Goal: Task Accomplishment & Management: Manage account settings

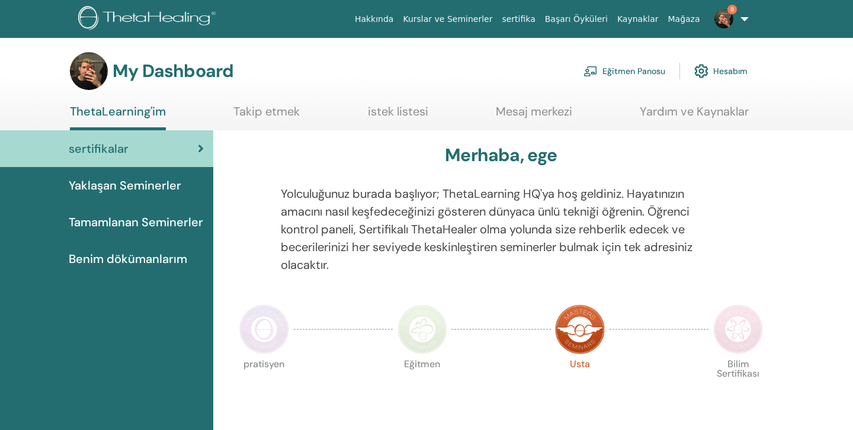
click at [615, 70] on link "Eğitmen Panosu" at bounding box center [624, 71] width 82 height 26
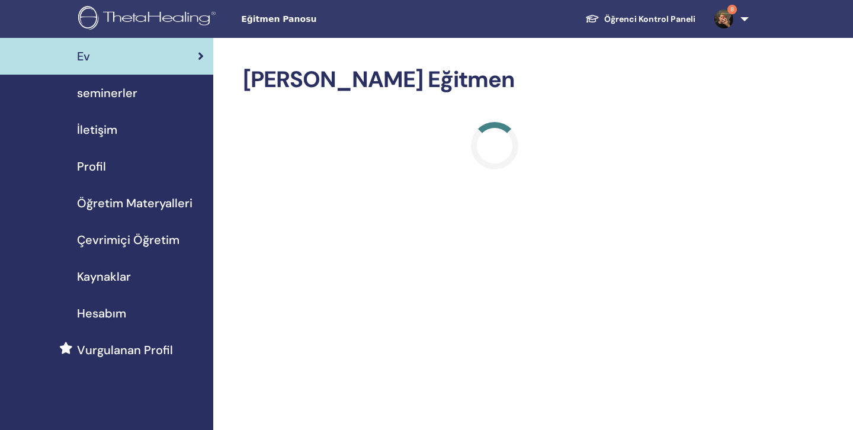
click at [118, 98] on span "seminerler" at bounding box center [107, 93] width 60 height 18
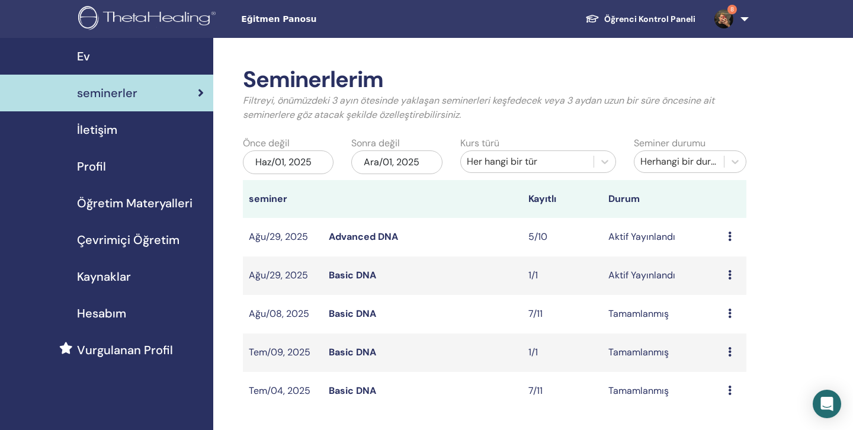
click at [733, 229] on td "Ön izleme Düzenlemek katılımcılar İptal" at bounding box center [734, 237] width 24 height 38
click at [731, 232] on icon at bounding box center [730, 236] width 4 height 9
click at [731, 279] on link "katılımcılar" at bounding box center [727, 277] width 48 height 12
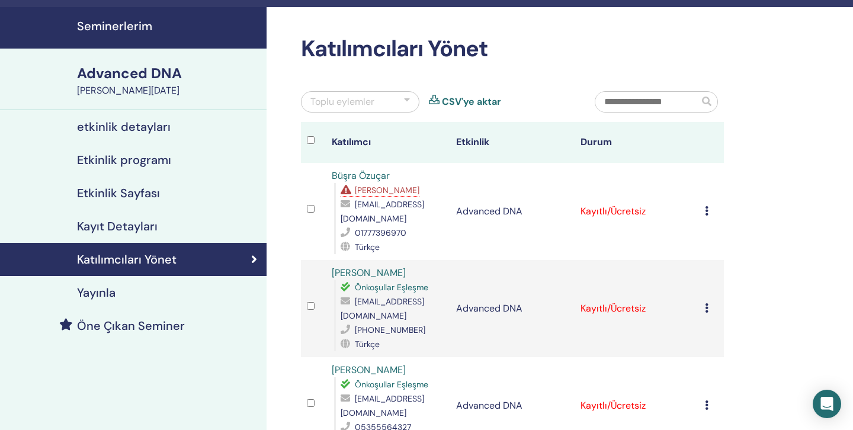
scroll to position [41, 0]
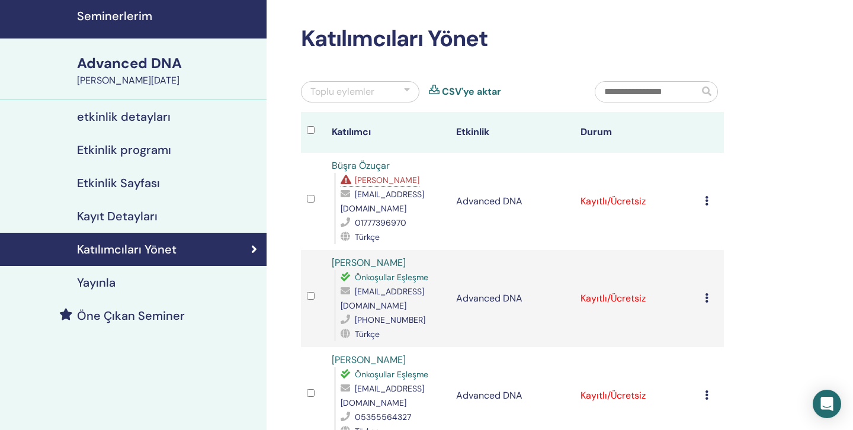
click at [709, 201] on div "Kaydı İptal Et Otomatik onaylama Ücretli Olarak İşaretle Ödenmemiş olarak işare…" at bounding box center [711, 201] width 13 height 14
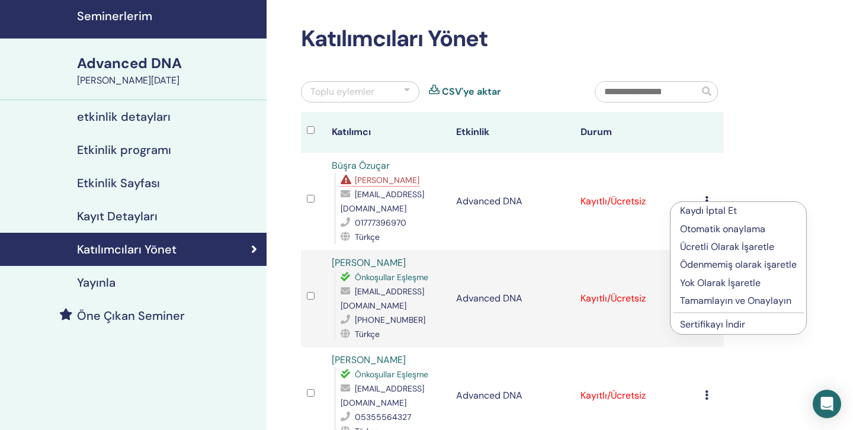
click at [716, 302] on p "Tamamlayın ve Onaylayın" at bounding box center [738, 301] width 117 height 14
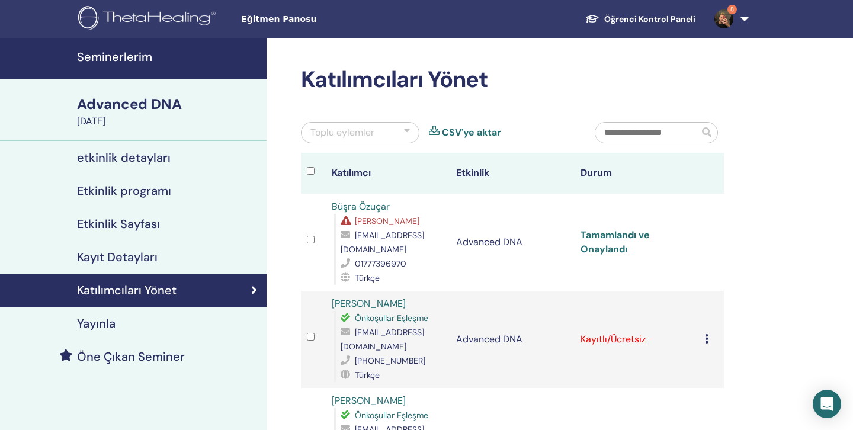
scroll to position [11, 0]
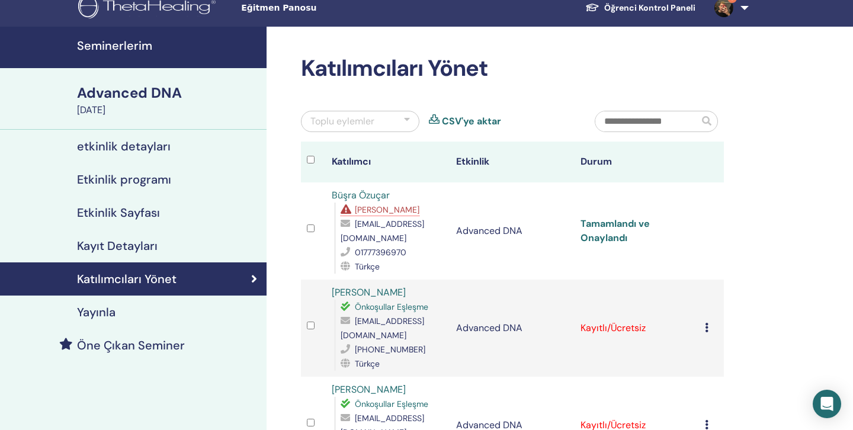
click at [615, 234] on link "Tamamlandı ve Onaylandı" at bounding box center [614, 230] width 69 height 27
click at [702, 327] on td "Kaydı İptal Et Otomatik onaylama Ücretli Olarak İşaretle Ödenmemiş olarak işare…" at bounding box center [711, 327] width 25 height 97
click at [703, 327] on td "Kaydı İptal Et Otomatik onaylama Ücretli Olarak İşaretle Ödenmemiş olarak işare…" at bounding box center [711, 327] width 25 height 97
click at [707, 326] on icon at bounding box center [707, 327] width 4 height 9
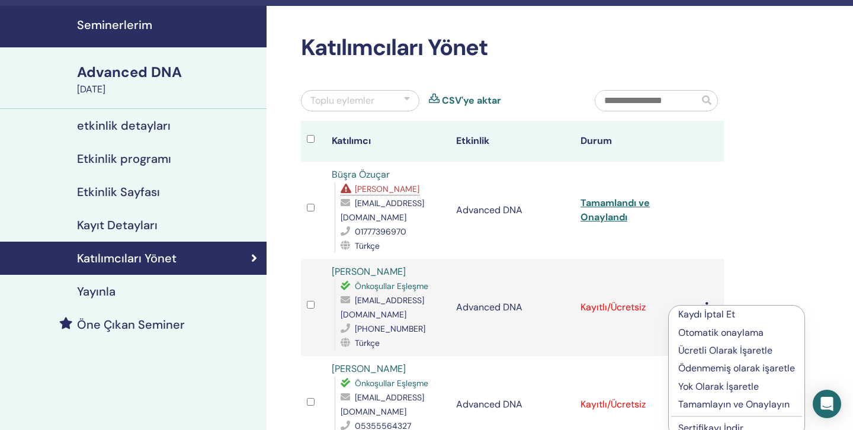
scroll to position [38, 0]
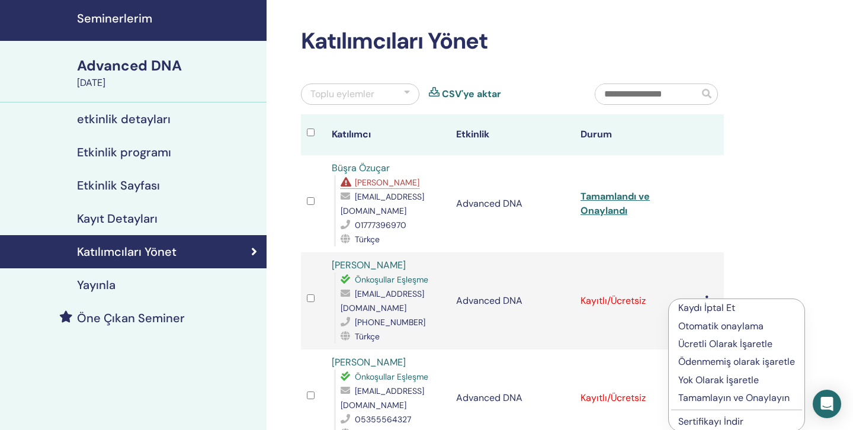
click at [709, 398] on p "Tamamlayın ve Onaylayın" at bounding box center [736, 398] width 117 height 14
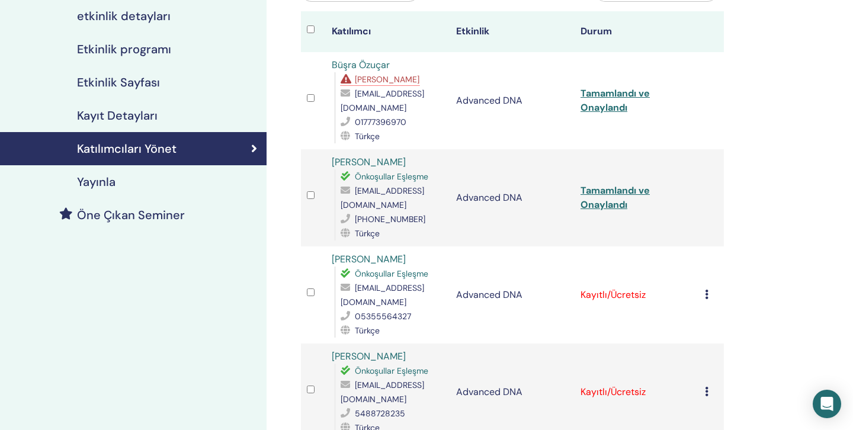
scroll to position [147, 0]
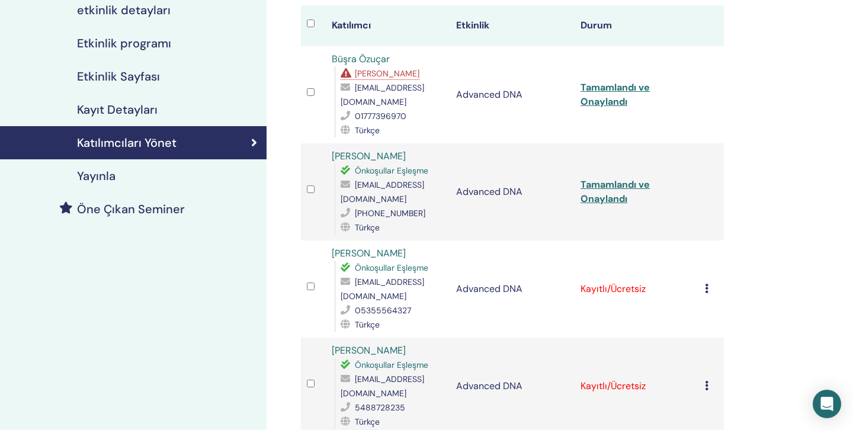
click at [710, 282] on div "Kaydı İptal Et Otomatik onaylama Ücretli Olarak İşaretle Ödenmemiş olarak işare…" at bounding box center [711, 289] width 13 height 14
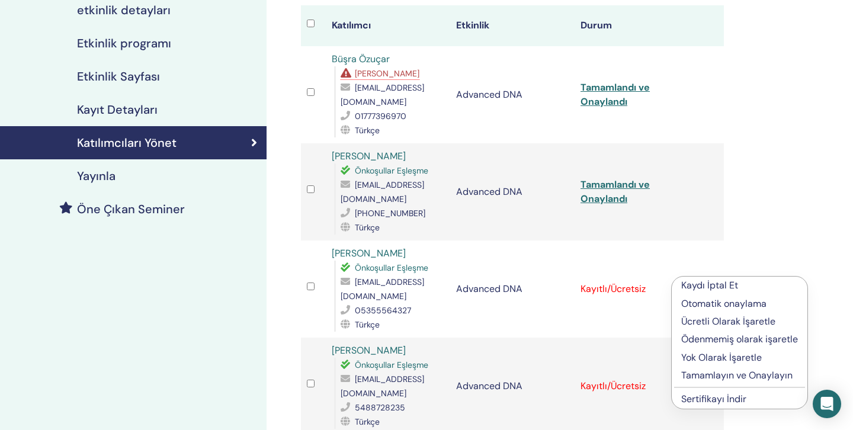
click at [721, 375] on p "Tamamlayın ve Onaylayın" at bounding box center [739, 375] width 117 height 14
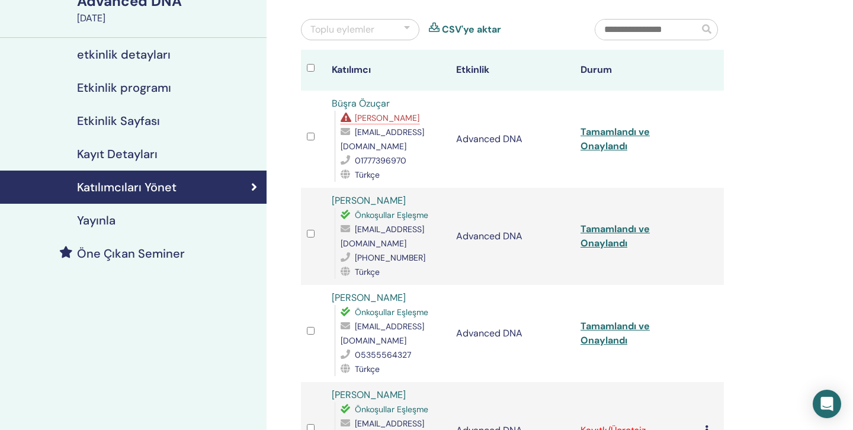
scroll to position [195, 0]
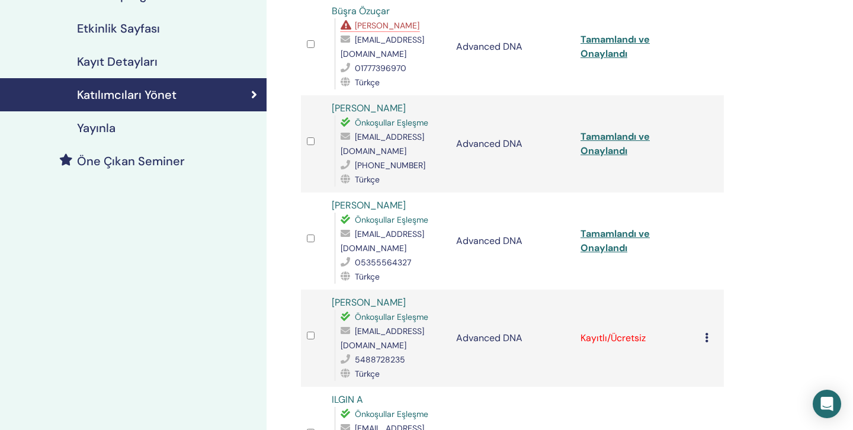
click at [705, 333] on icon at bounding box center [707, 337] width 4 height 9
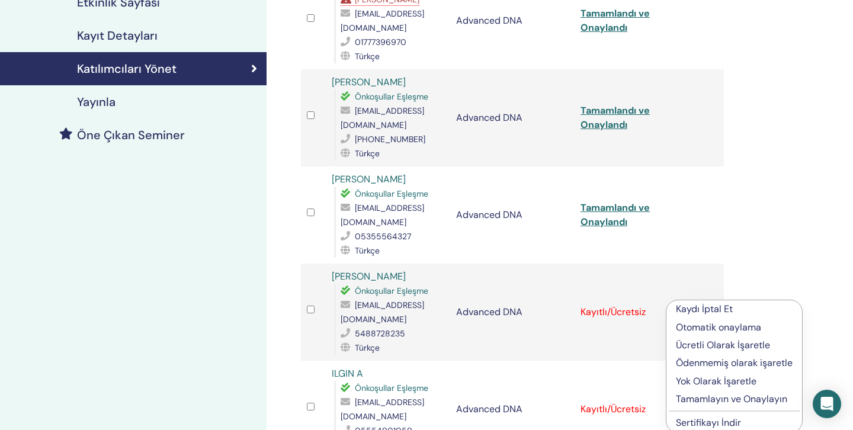
scroll to position [223, 0]
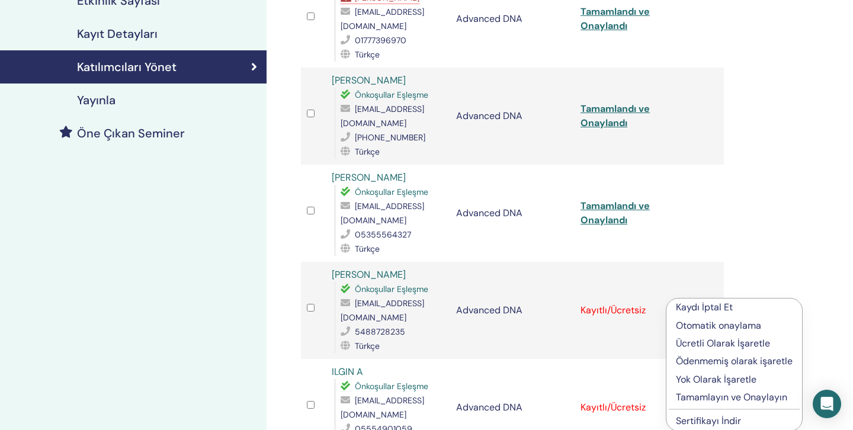
click at [732, 399] on p "Tamamlayın ve Onaylayın" at bounding box center [734, 397] width 117 height 14
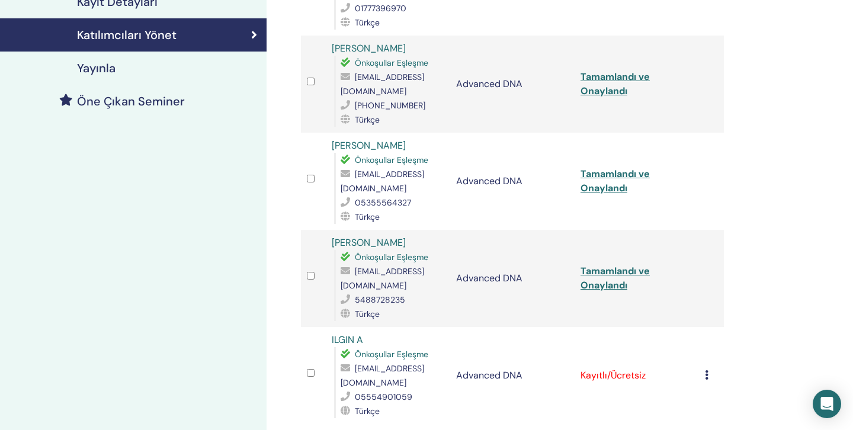
scroll to position [263, 0]
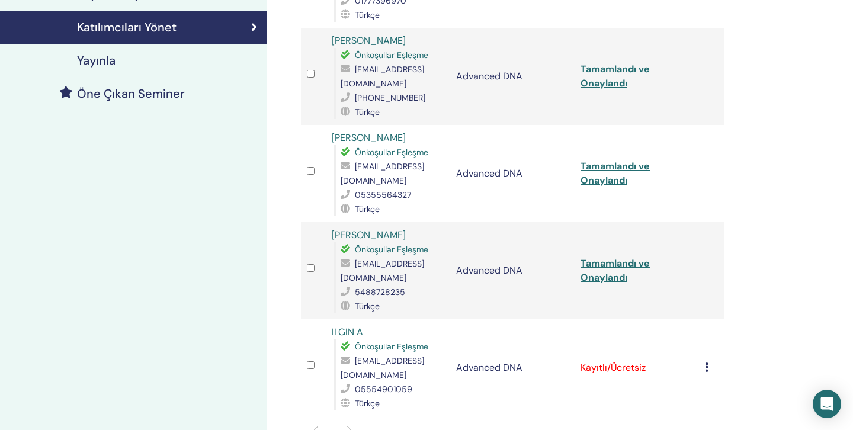
click at [709, 361] on div "Kaydı İptal Et Otomatik onaylama Ücretli Olarak İşaretle Ödenmemiş olarak işare…" at bounding box center [711, 368] width 13 height 14
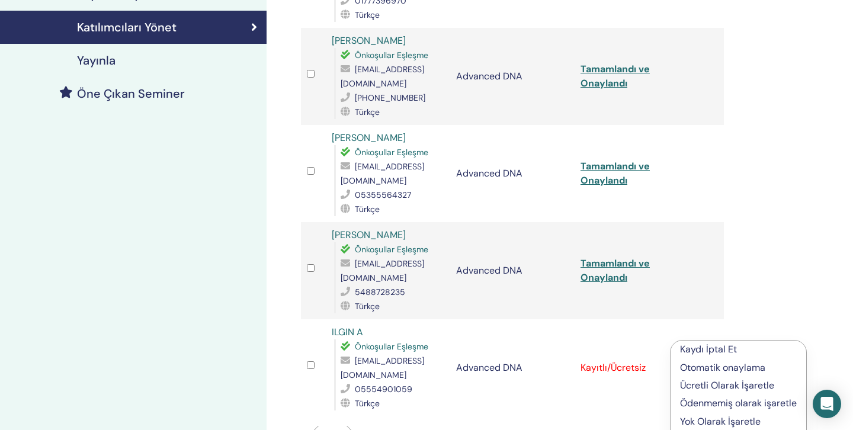
scroll to position [281, 0]
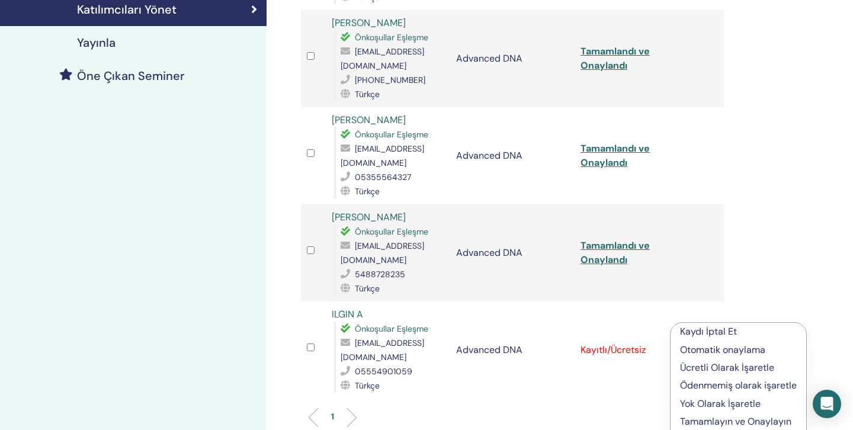
click at [706, 351] on p "Otomatik onaylama" at bounding box center [738, 350] width 117 height 14
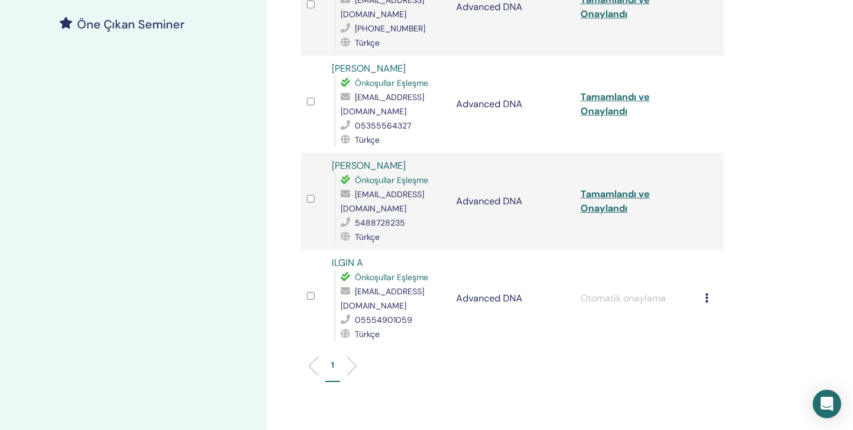
scroll to position [343, 0]
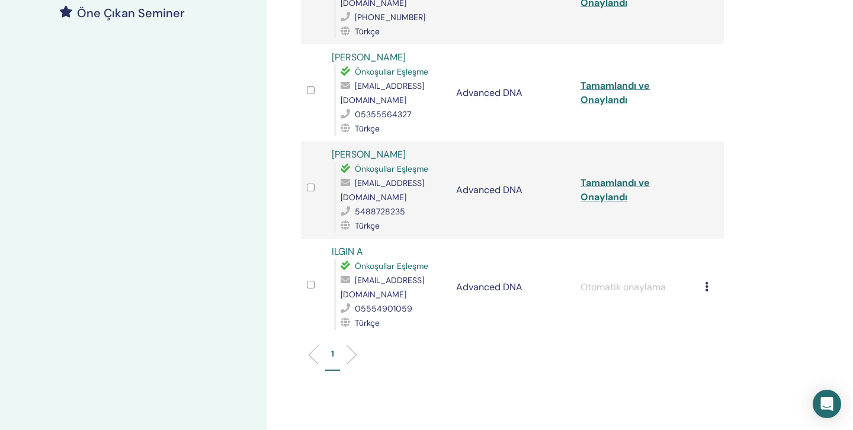
click at [711, 280] on div "Kaydı İptal Et Otomatik onaylama Ücretli Olarak İşaretle Ödenmemiş olarak işare…" at bounding box center [711, 287] width 13 height 14
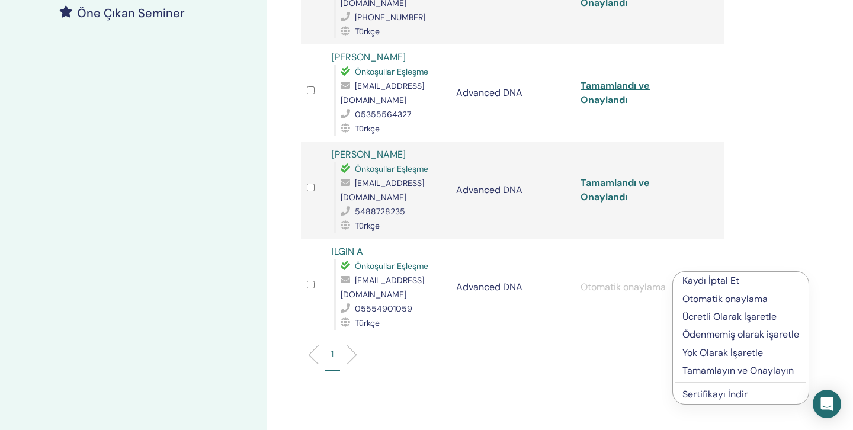
click at [717, 376] on p "Tamamlayın ve Onaylayın" at bounding box center [740, 371] width 117 height 14
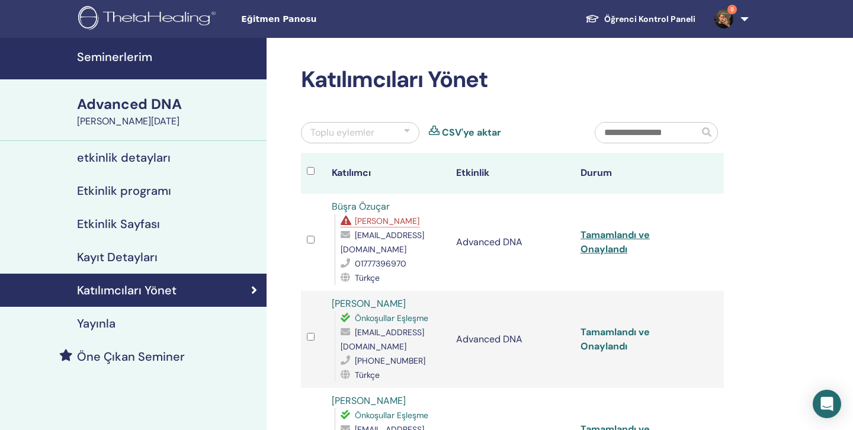
click at [599, 345] on link "Tamamlandı ve Onaylandı" at bounding box center [614, 339] width 69 height 27
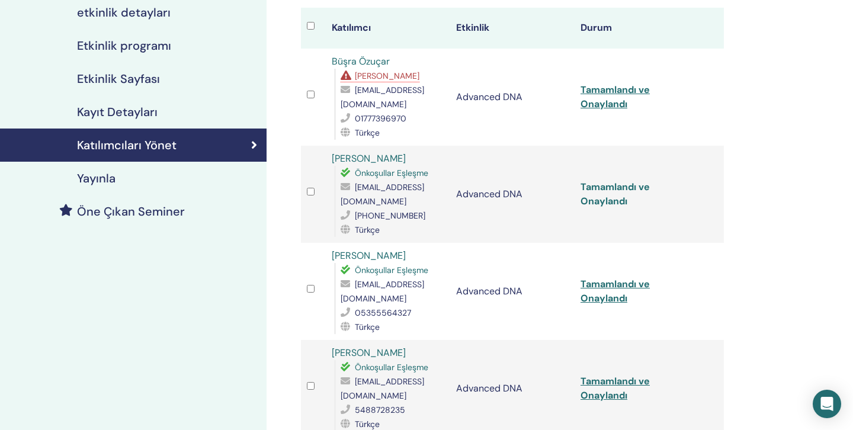
scroll to position [150, 0]
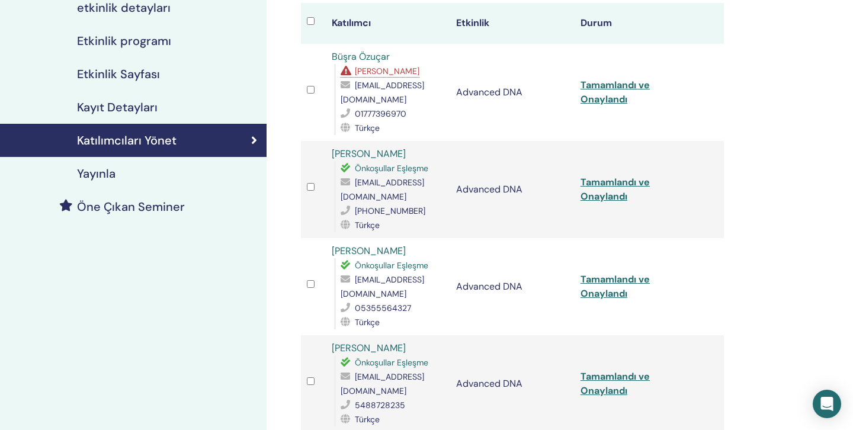
click at [601, 279] on td "Tamamlandı ve Onaylandı" at bounding box center [636, 286] width 124 height 97
click at [608, 273] on link "Tamamlandı ve Onaylandı" at bounding box center [614, 286] width 69 height 27
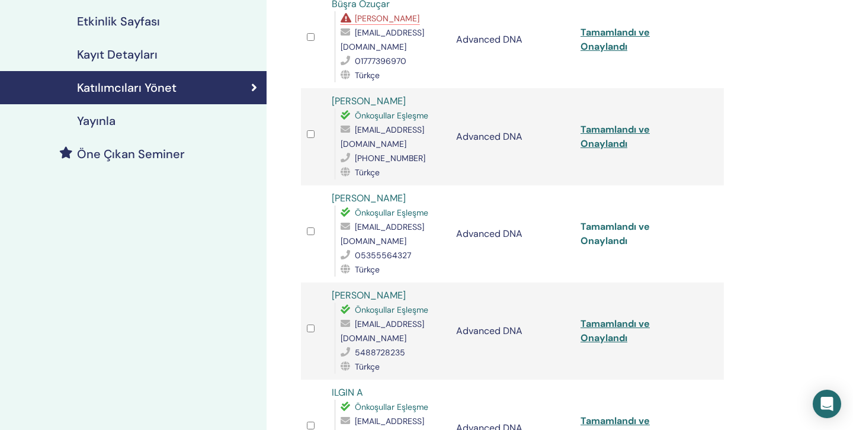
scroll to position [208, 0]
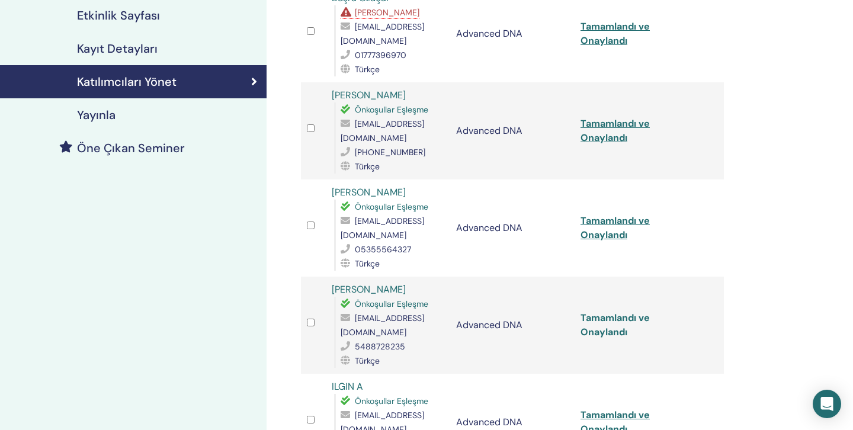
click at [603, 311] on link "Tamamlandı ve Onaylandı" at bounding box center [614, 324] width 69 height 27
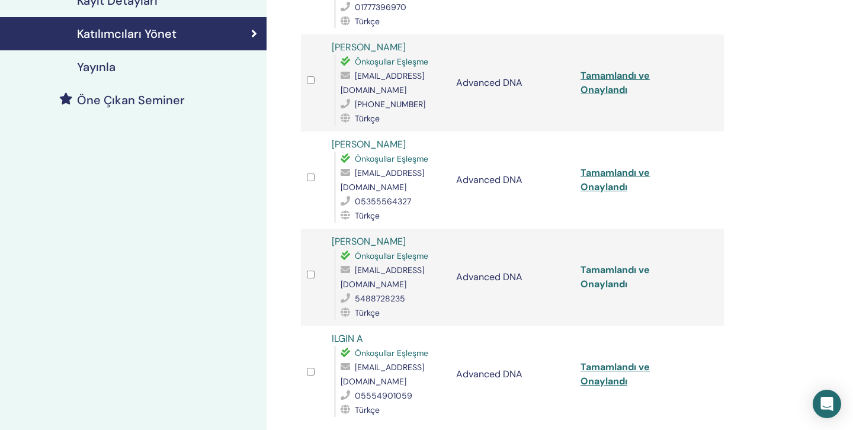
scroll to position [258, 0]
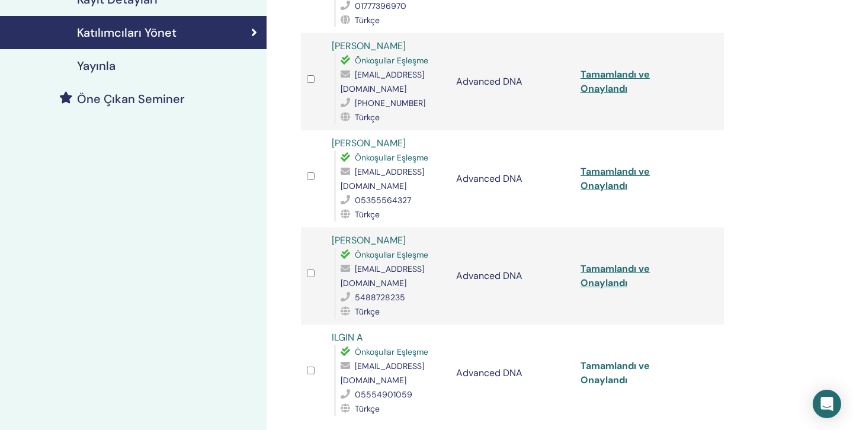
click at [602, 359] on link "Tamamlandı ve Onaylandı" at bounding box center [614, 372] width 69 height 27
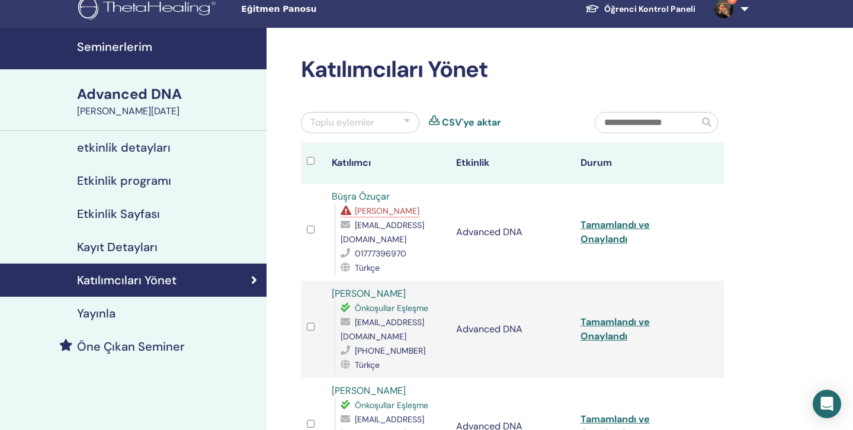
scroll to position [0, 0]
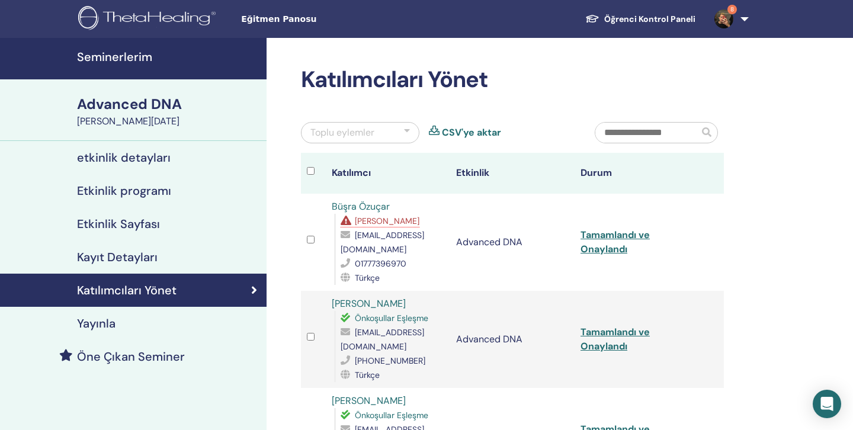
click at [129, 158] on h4 "etkinlik detayları" at bounding box center [124, 157] width 94 height 14
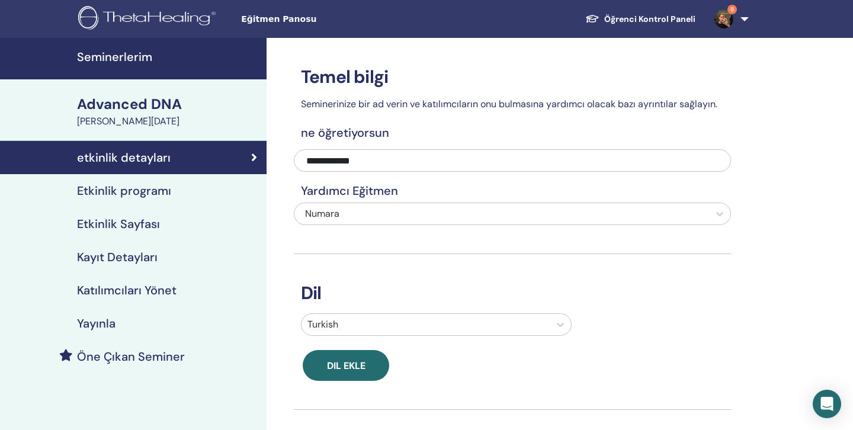
click at [139, 184] on h4 "Etkinlik programı" at bounding box center [124, 191] width 94 height 14
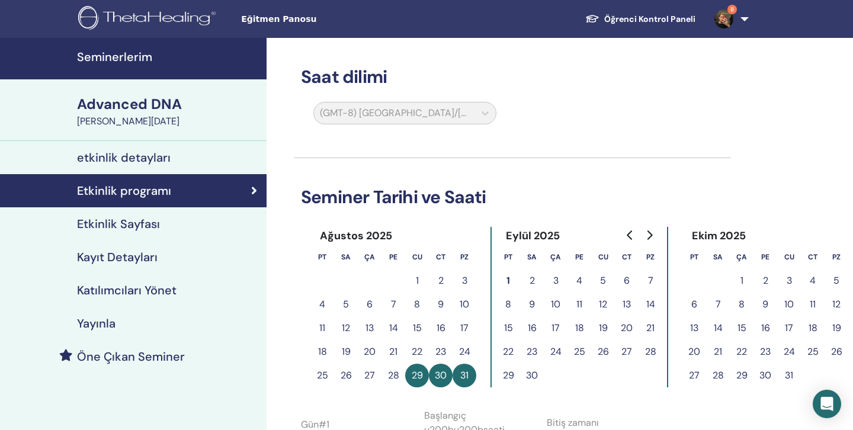
click at [734, 21] on span "8" at bounding box center [723, 18] width 28 height 9
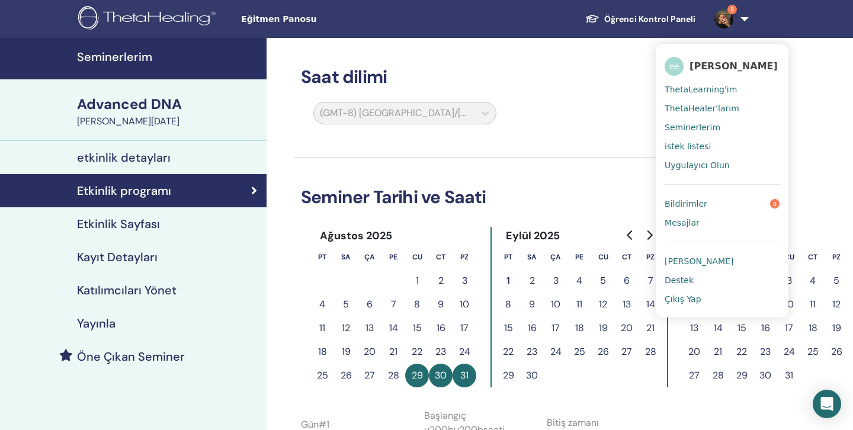
click at [695, 91] on span "ThetaLearning'im" at bounding box center [700, 89] width 72 height 11
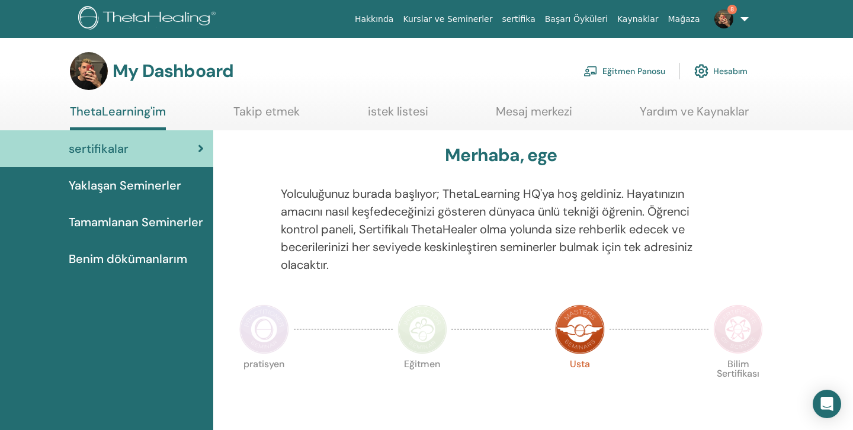
click at [644, 66] on link "Eğitmen Panosu" at bounding box center [624, 71] width 82 height 26
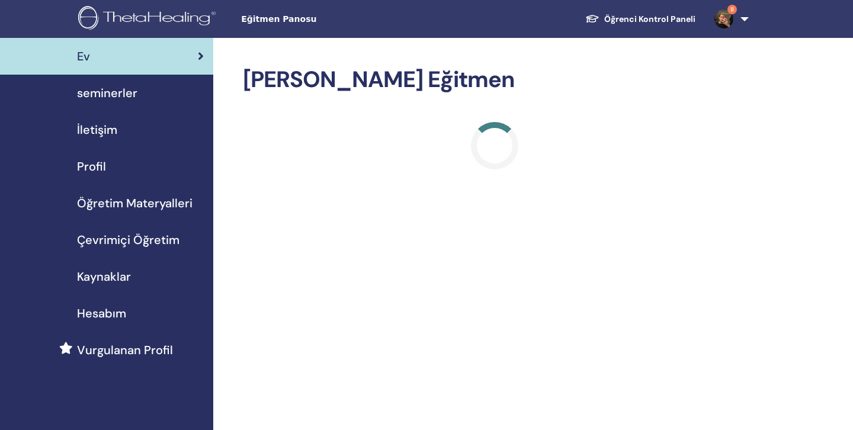
click at [159, 97] on div "seminerler" at bounding box center [106, 93] width 194 height 18
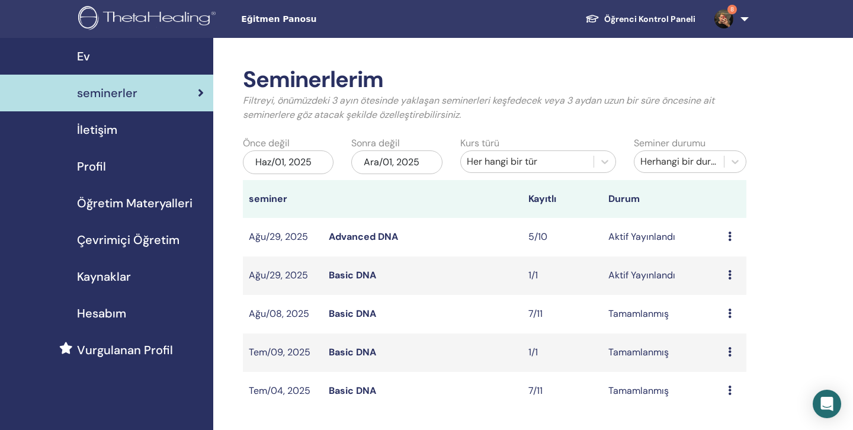
click at [730, 278] on icon at bounding box center [730, 274] width 4 height 9
click at [724, 322] on link "katılımcılar" at bounding box center [727, 323] width 48 height 12
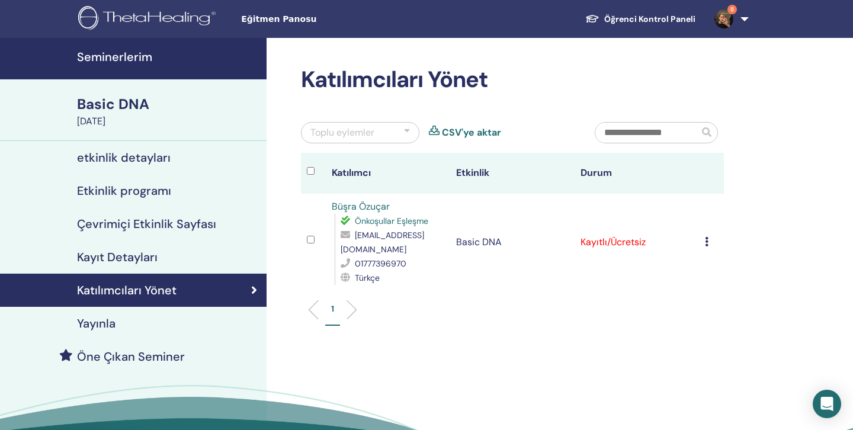
click at [720, 252] on td "Kaydı İptal Et Otomatik onaylama Ücretli Olarak İşaretle Ödenmemiş olarak işare…" at bounding box center [711, 242] width 25 height 97
click at [711, 243] on div "Kaydı İptal Et Otomatik onaylama Ücretli Olarak İşaretle Ödenmemiş olarak işare…" at bounding box center [711, 242] width 13 height 14
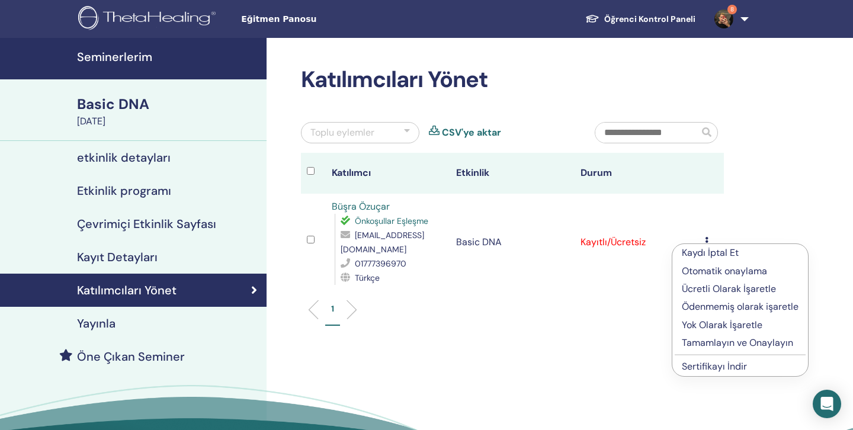
click at [710, 347] on p "Tamamlayın ve Onaylayın" at bounding box center [740, 343] width 117 height 14
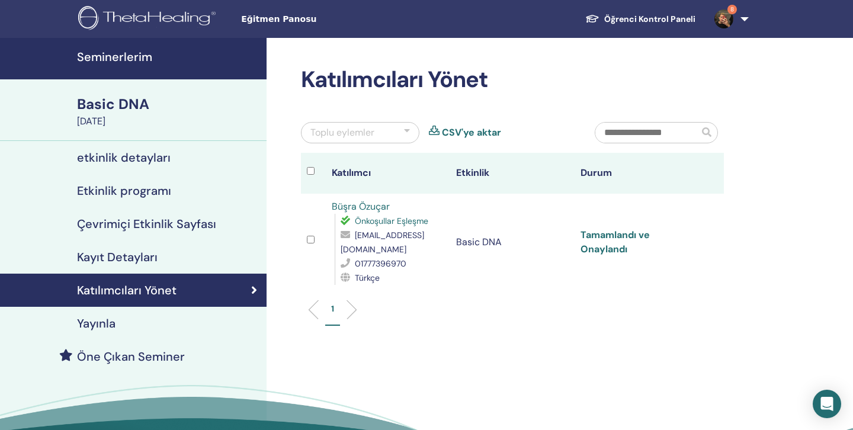
click at [603, 234] on link "Tamamlandı ve Onaylandı" at bounding box center [614, 242] width 69 height 27
click at [112, 162] on h4 "etkinlik detayları" at bounding box center [124, 157] width 94 height 14
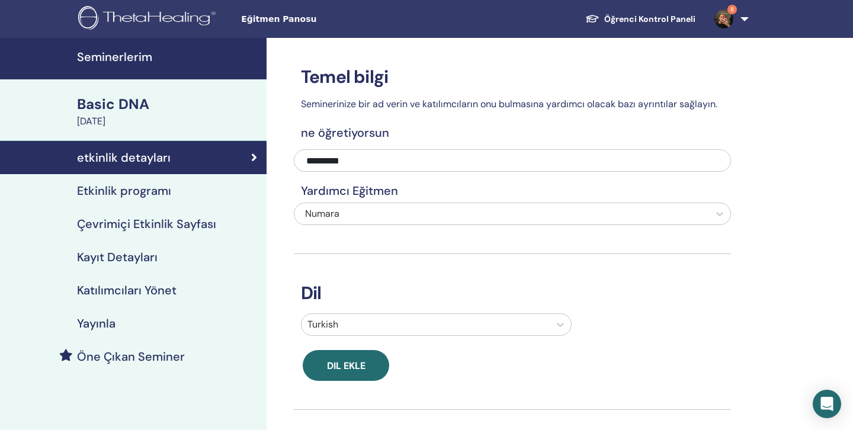
click at [217, 185] on div "Etkinlik programı" at bounding box center [133, 191] width 248 height 14
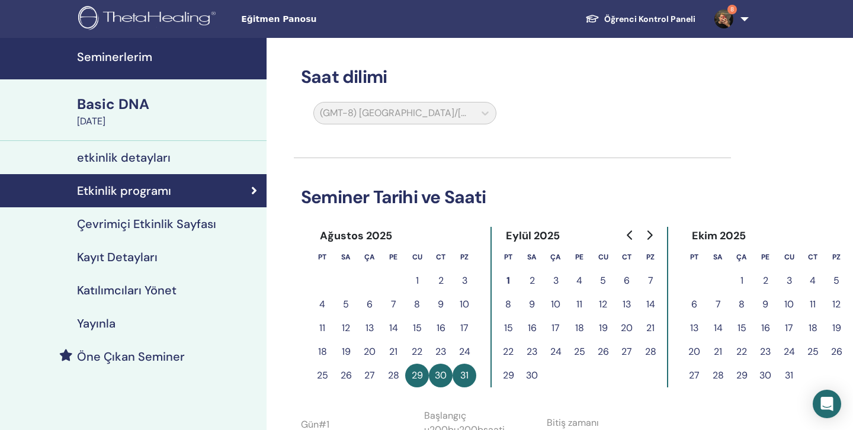
click at [721, 25] on img at bounding box center [723, 18] width 19 height 19
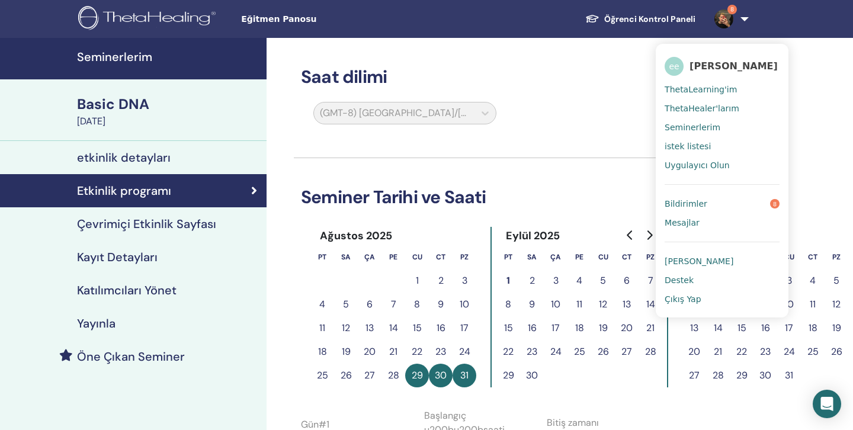
click at [714, 94] on span "ThetaLearning'im" at bounding box center [700, 89] width 72 height 11
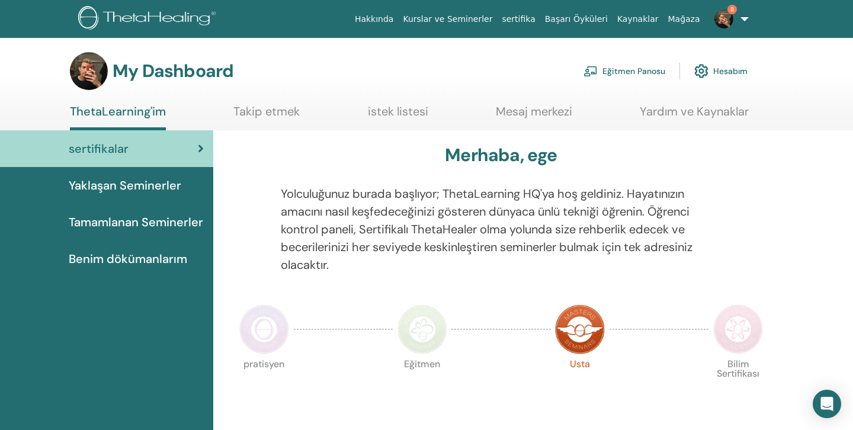
click at [614, 76] on link "Eğitmen Panosu" at bounding box center [624, 71] width 82 height 26
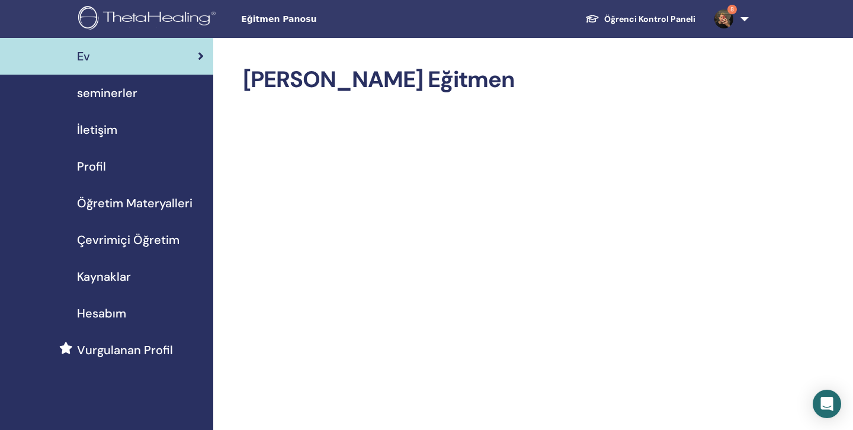
click at [147, 98] on div "seminerler" at bounding box center [106, 93] width 194 height 18
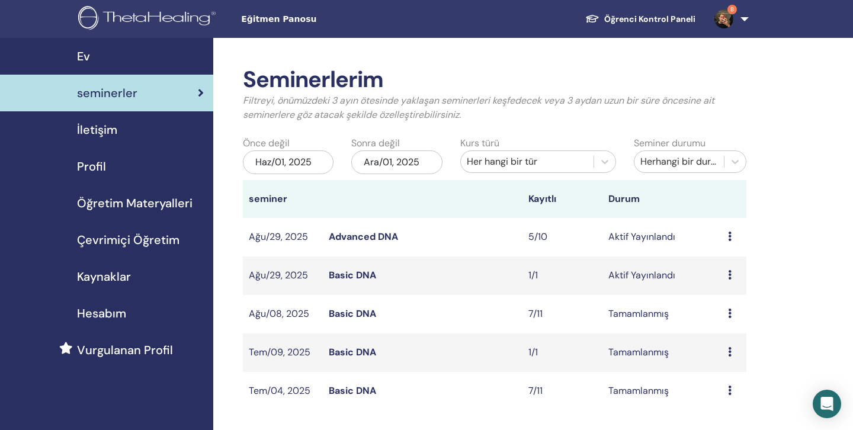
click at [729, 240] on icon at bounding box center [730, 236] width 4 height 9
click at [729, 291] on link "katılımcılar" at bounding box center [726, 285] width 48 height 12
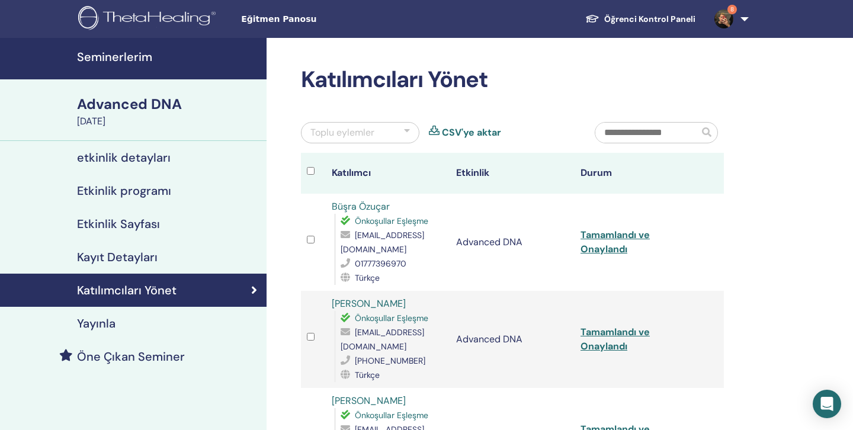
scroll to position [79, 0]
